Goal: Information Seeking & Learning: Learn about a topic

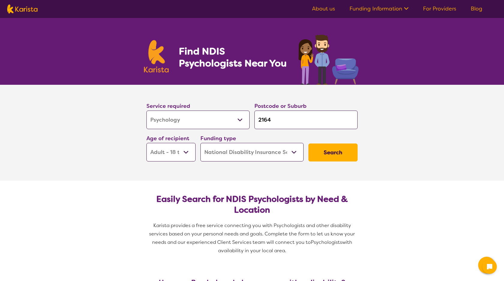
select select "Psychology"
select select "AD"
select select "NDIS"
select select "Psychology"
select select "AD"
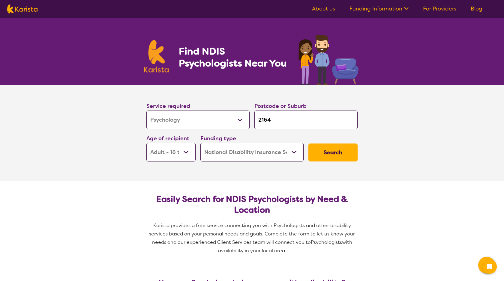
select select "NDIS"
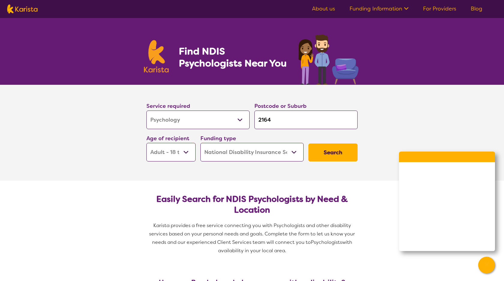
click at [332, 147] on button "Search" at bounding box center [332, 153] width 49 height 18
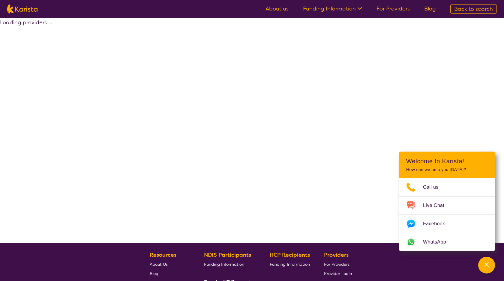
select select "by_score"
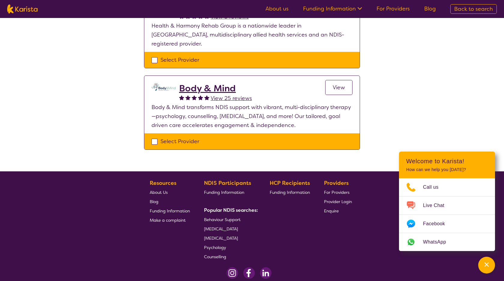
scroll to position [545, 0]
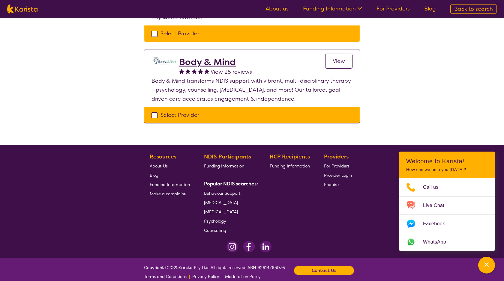
select select "Psychology"
select select "AD"
select select "NDIS"
select select "Psychology"
select select "AD"
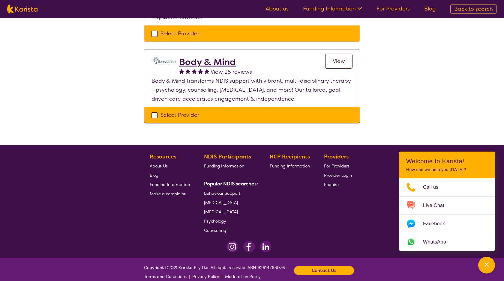
select select "NDIS"
